Goal: Task Accomplishment & Management: Manage account settings

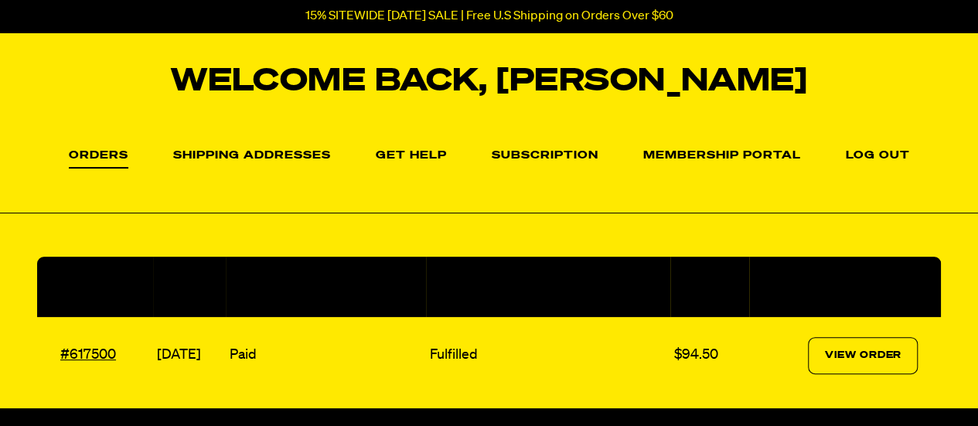
scroll to position [57, 0]
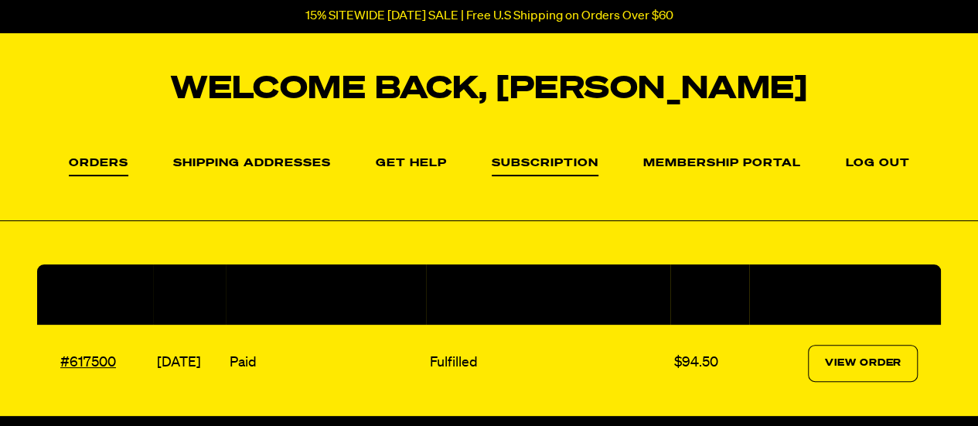
click at [537, 165] on link "Subscription" at bounding box center [545, 167] width 107 height 19
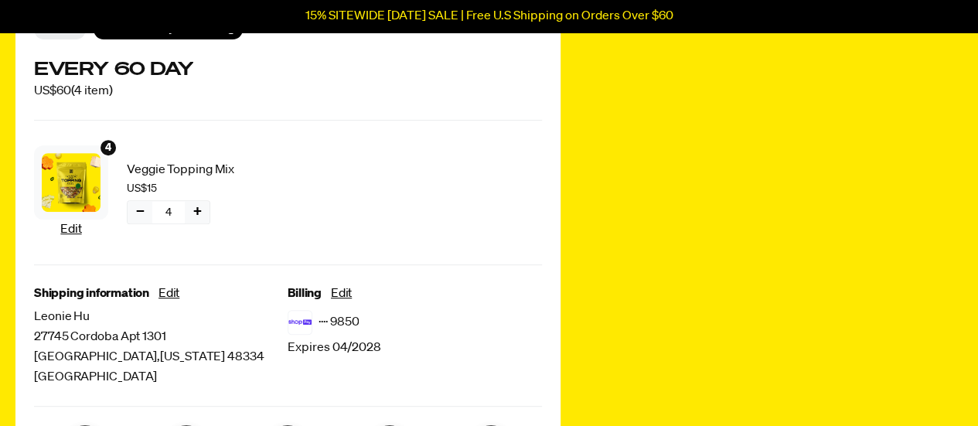
scroll to position [250, 0]
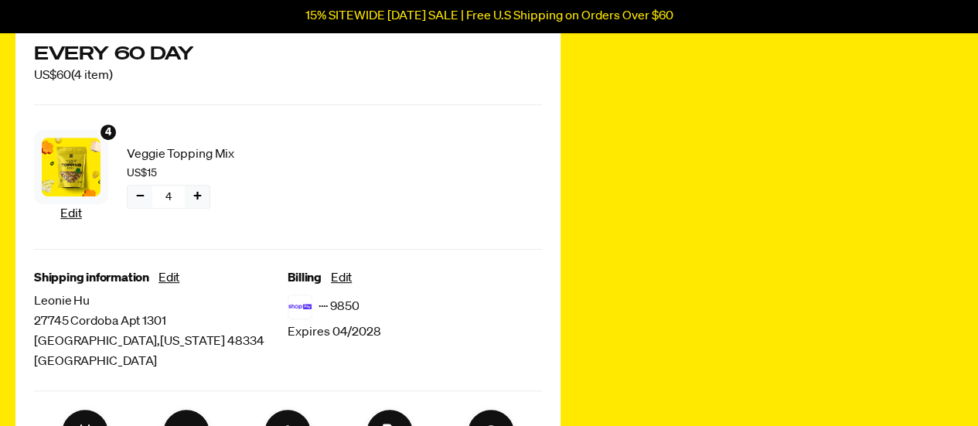
drag, startPoint x: 983, startPoint y: 64, endPoint x: 989, endPoint y: 106, distance: 42.1
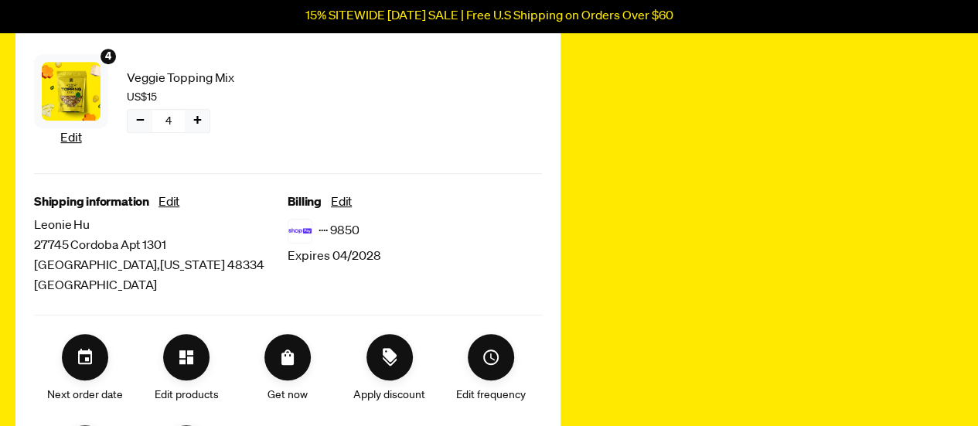
scroll to position [359, 0]
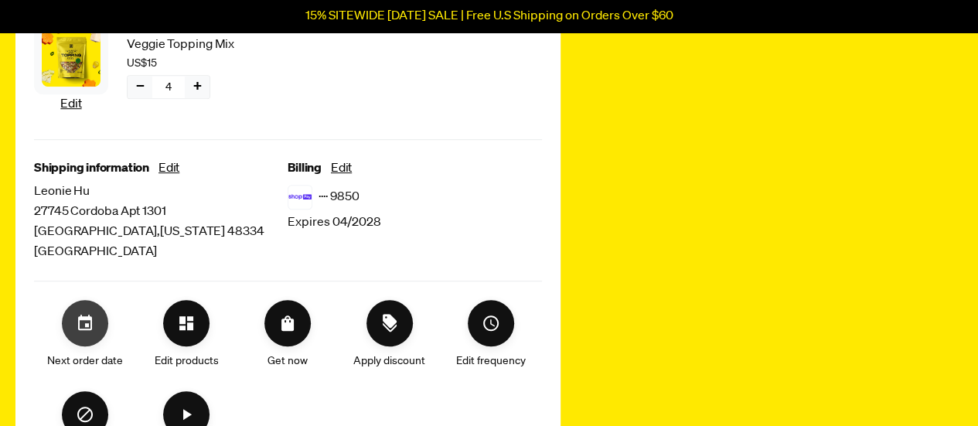
click at [83, 330] on icon "Set your next order date" at bounding box center [85, 322] width 14 height 15
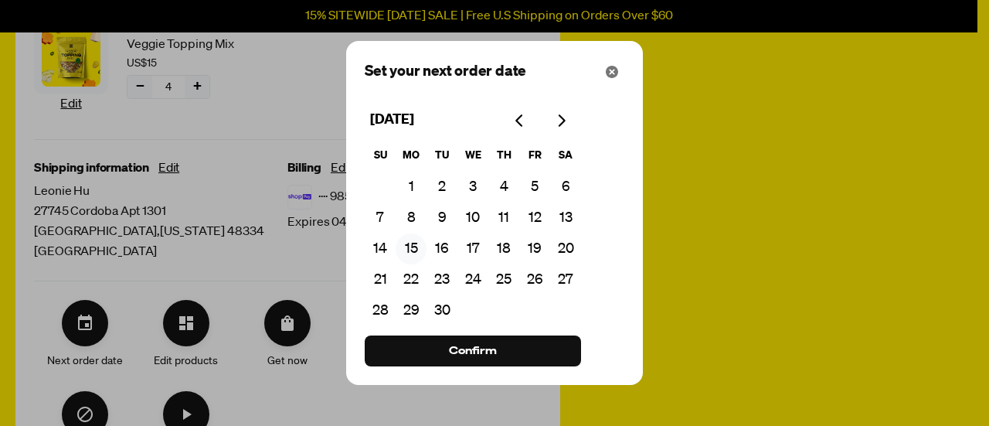
click at [410, 247] on button "15" at bounding box center [411, 248] width 31 height 31
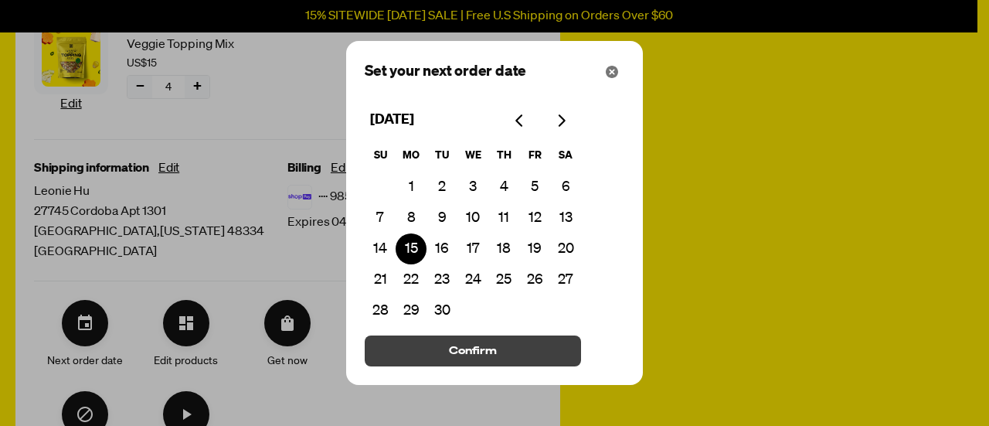
click at [467, 355] on span "Confirm" at bounding box center [473, 350] width 48 height 17
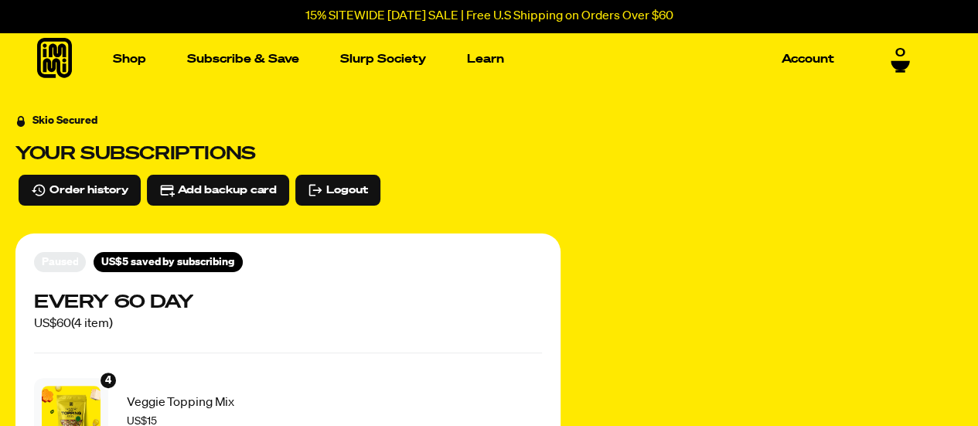
scroll to position [0, 0]
